Goal: Find specific page/section: Find specific page/section

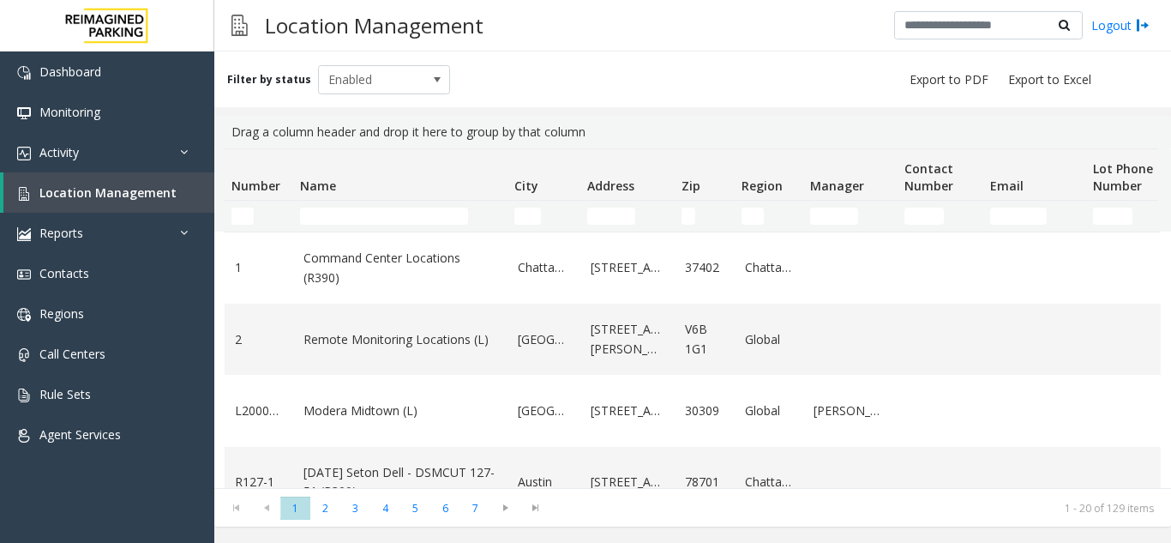
drag, startPoint x: 685, startPoint y: 86, endPoint x: 591, endPoint y: 63, distance: 97.1
click at [650, 86] on div "Filter by status Enabled" at bounding box center [692, 79] width 957 height 56
click at [165, 189] on span "Location Management" at bounding box center [107, 192] width 137 height 16
click at [167, 193] on span "Location Management" at bounding box center [107, 192] width 137 height 16
click at [352, 215] on input "Name Filter" at bounding box center [384, 216] width 168 height 17
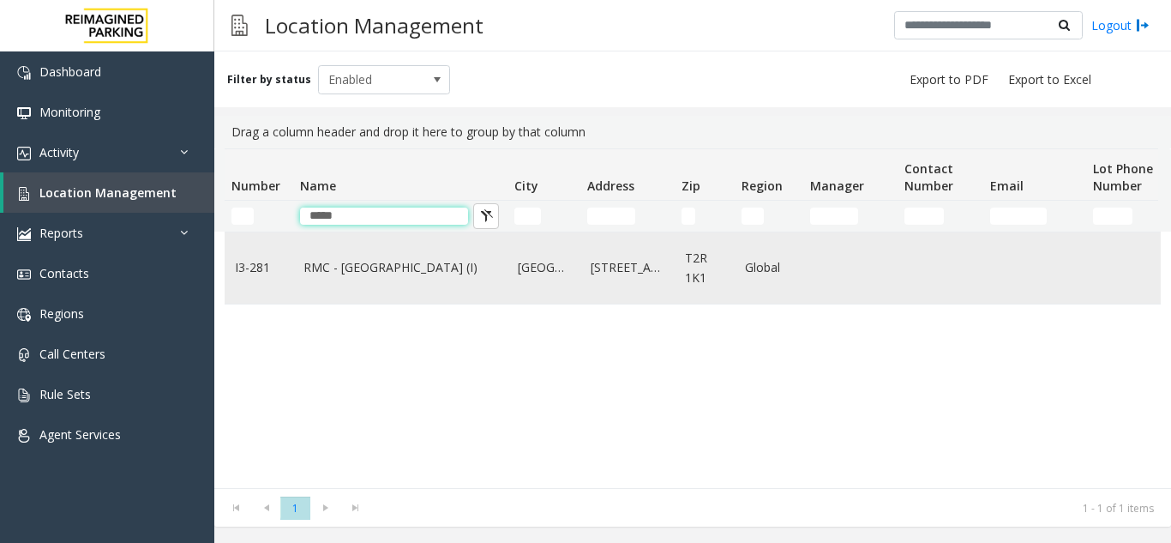
type input "*****"
click at [327, 272] on link "RMC - Mount Royal Village (I)" at bounding box center [401, 267] width 194 height 19
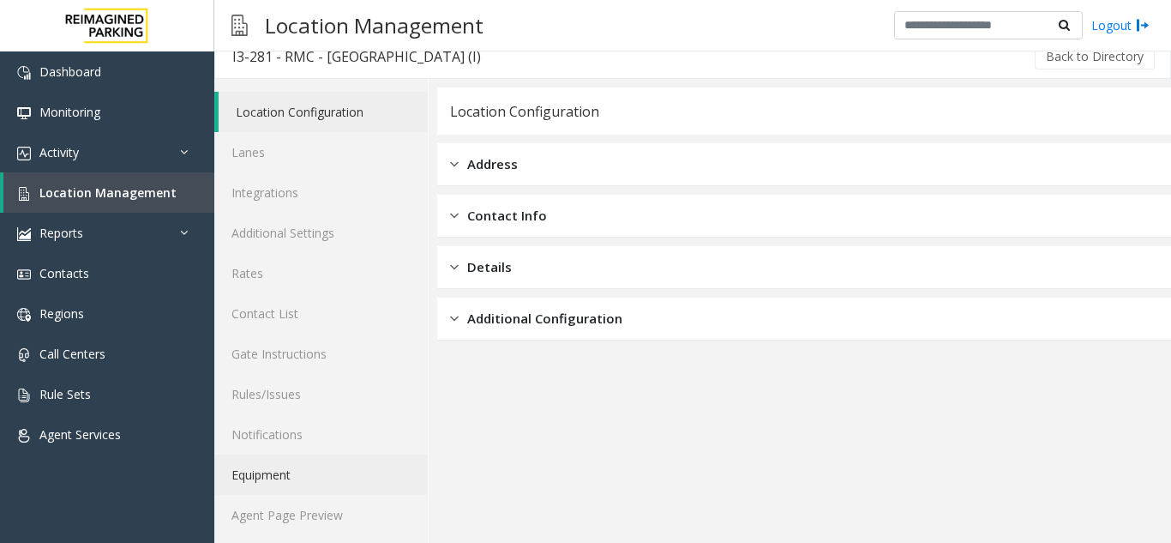
scroll to position [22, 0]
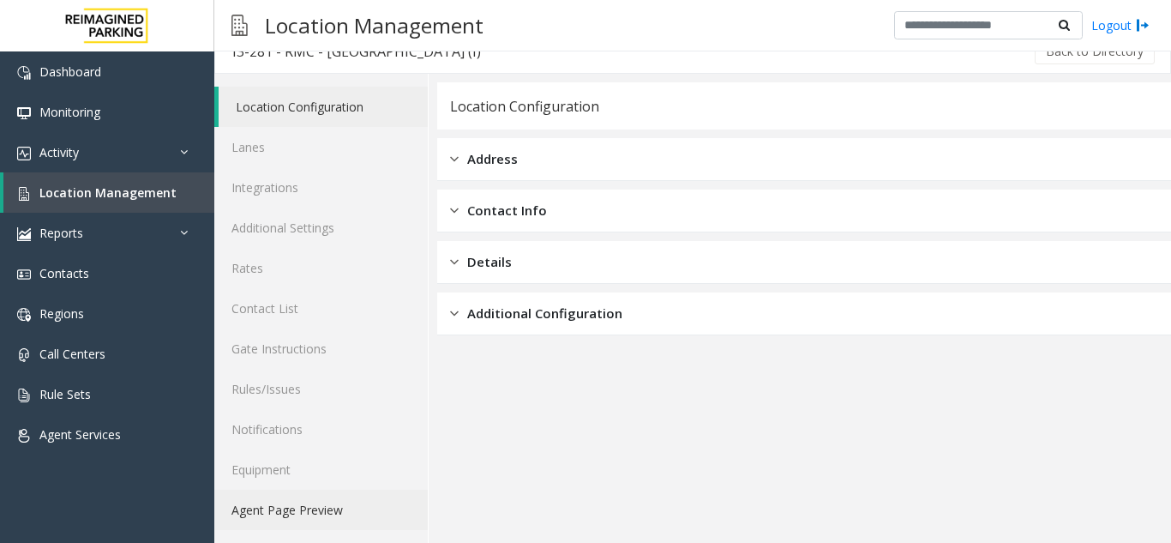
drag, startPoint x: 316, startPoint y: 508, endPoint x: 270, endPoint y: 82, distance: 427.7
click at [316, 508] on link "Agent Page Preview" at bounding box center [321, 510] width 214 height 40
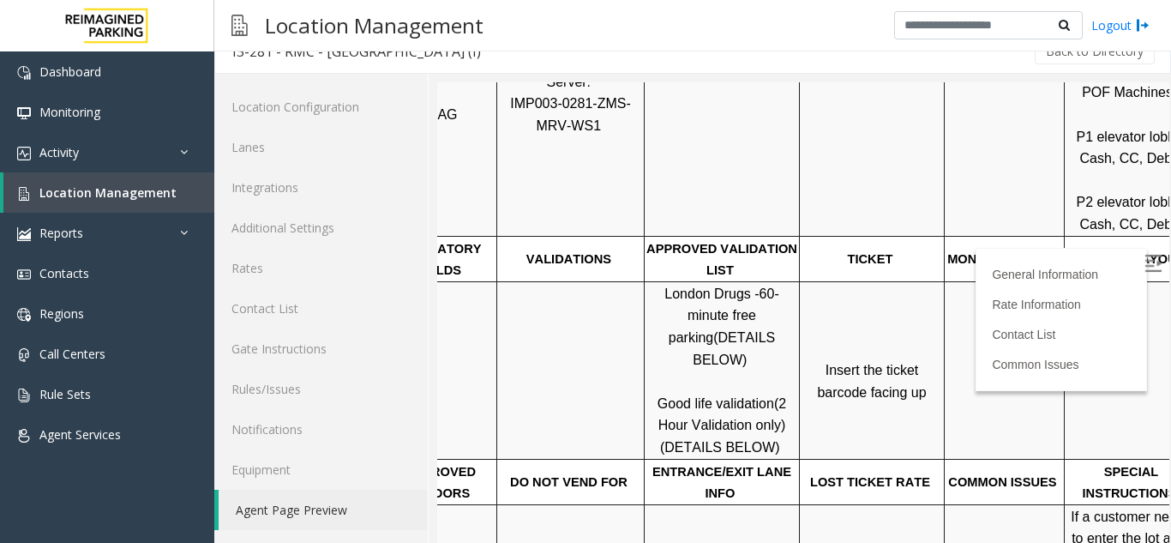
scroll to position [429, 242]
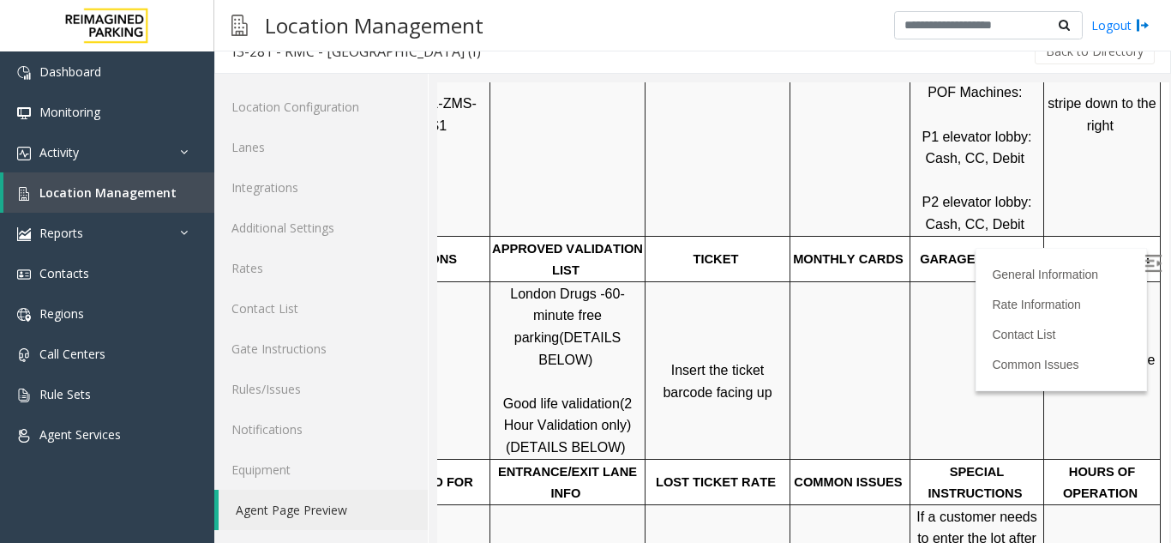
click at [1142, 253] on label at bounding box center [1155, 266] width 26 height 26
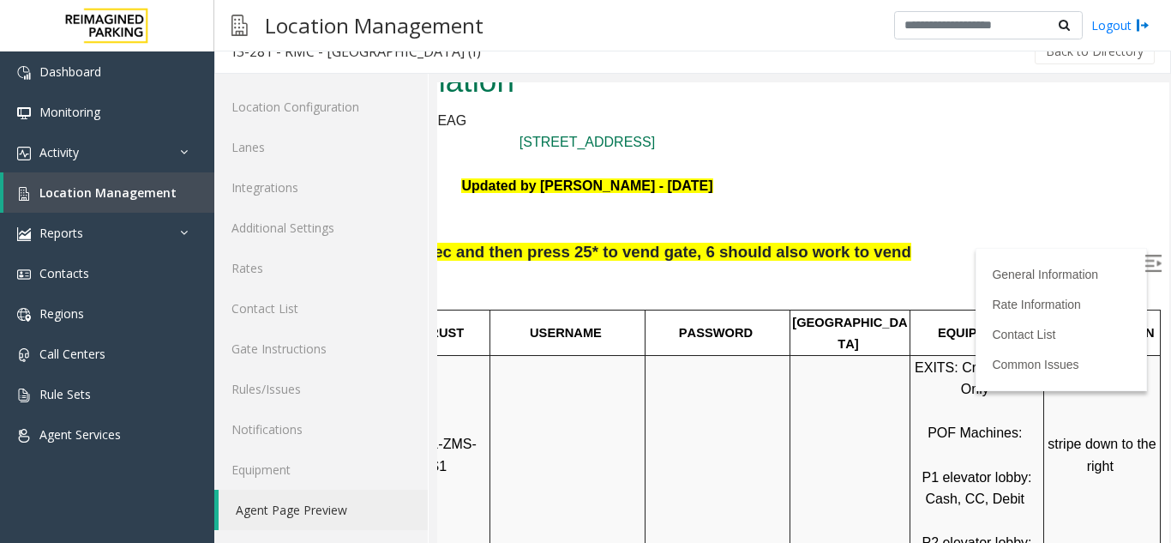
scroll to position [171, 242]
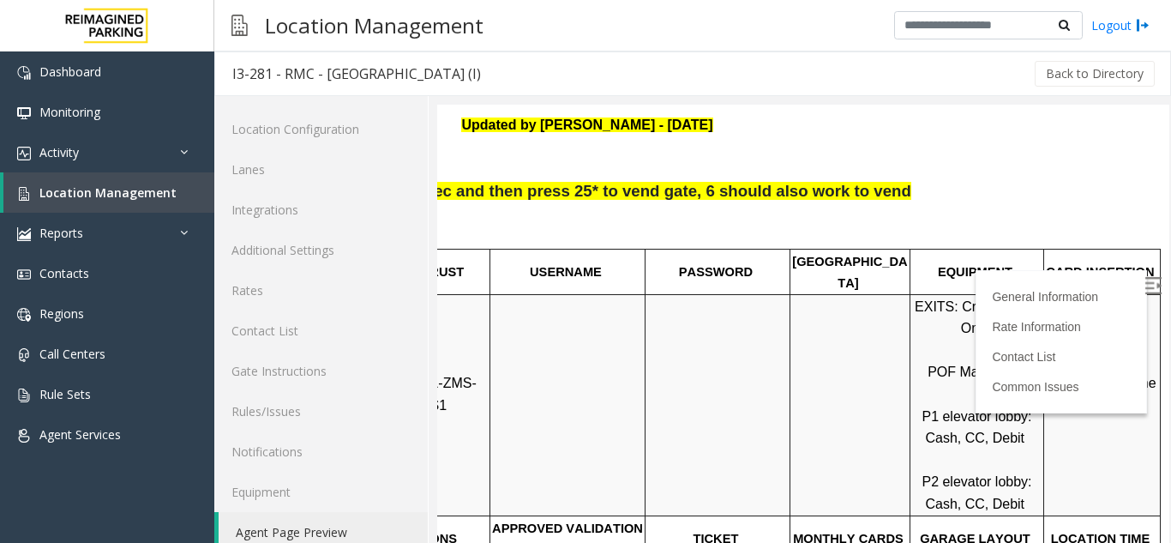
scroll to position [22, 0]
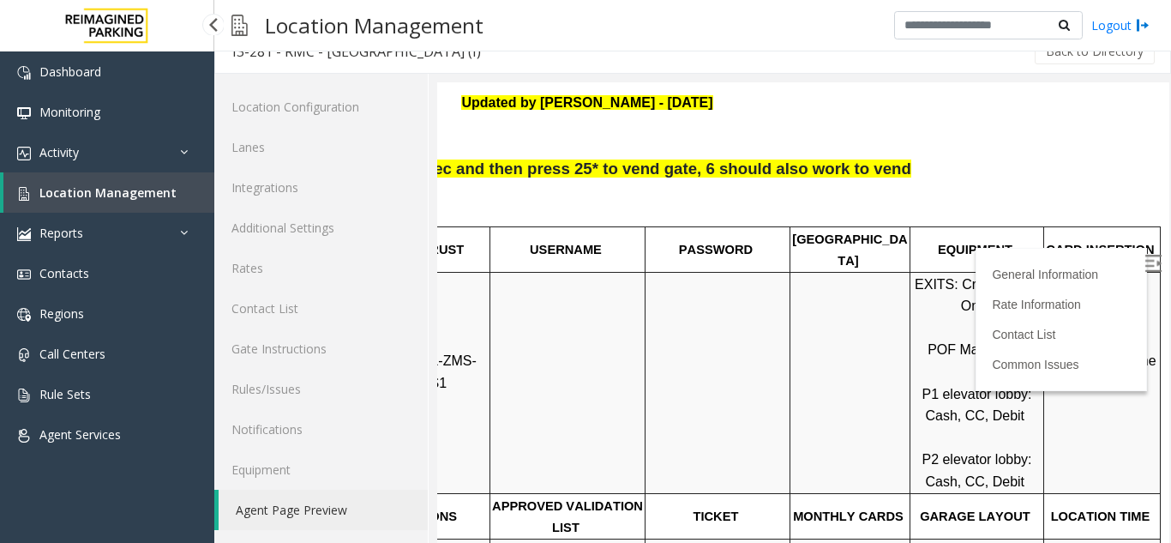
click at [31, 200] on link "Location Management" at bounding box center [108, 192] width 211 height 40
